Goal: Task Accomplishment & Management: Use online tool/utility

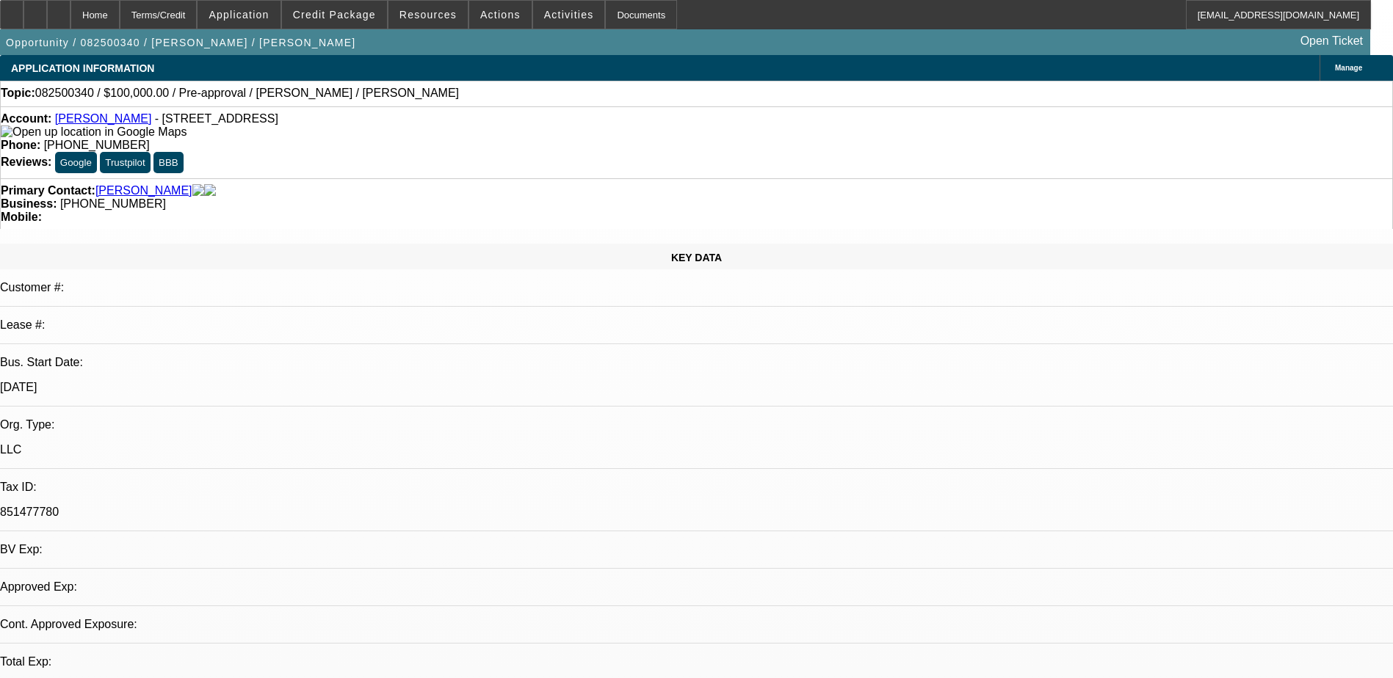
select select "0"
select select "2"
select select "0.1"
select select "4"
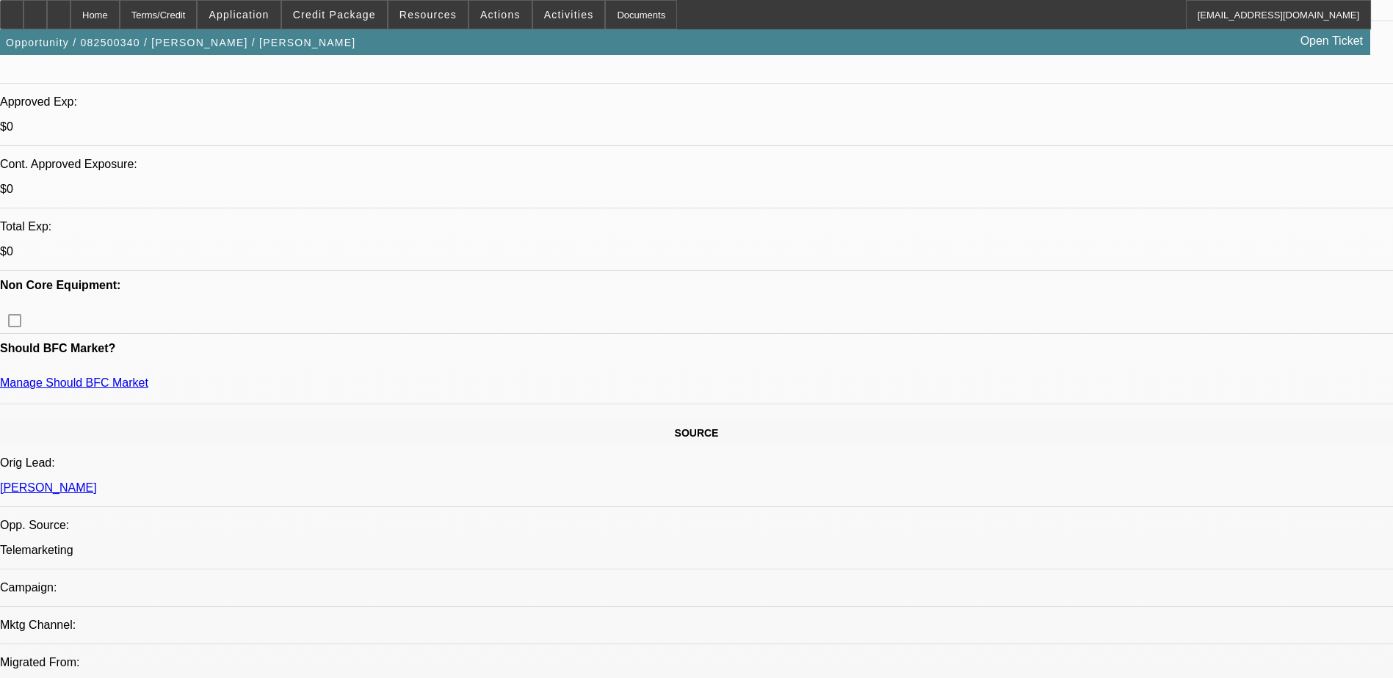
scroll to position [514, 0]
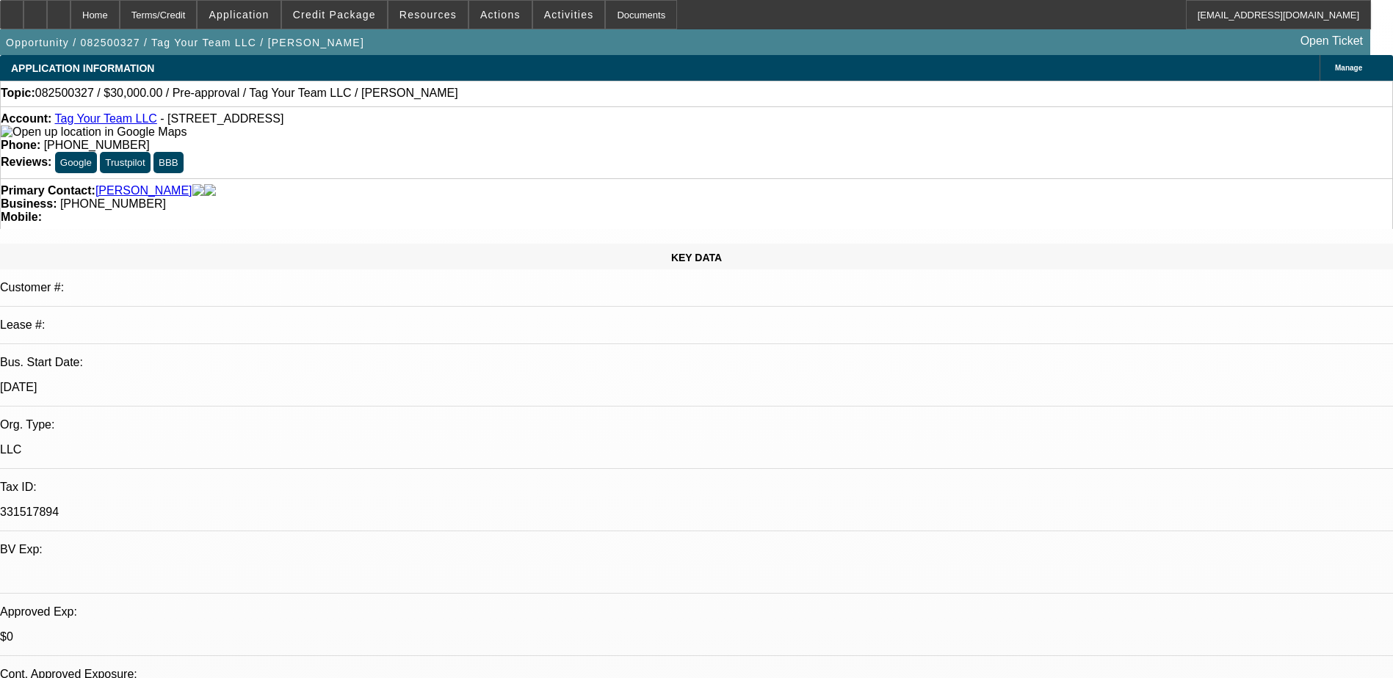
select select "0"
select select "2"
select select "0.1"
select select "4"
